Goal: Task Accomplishment & Management: Manage account settings

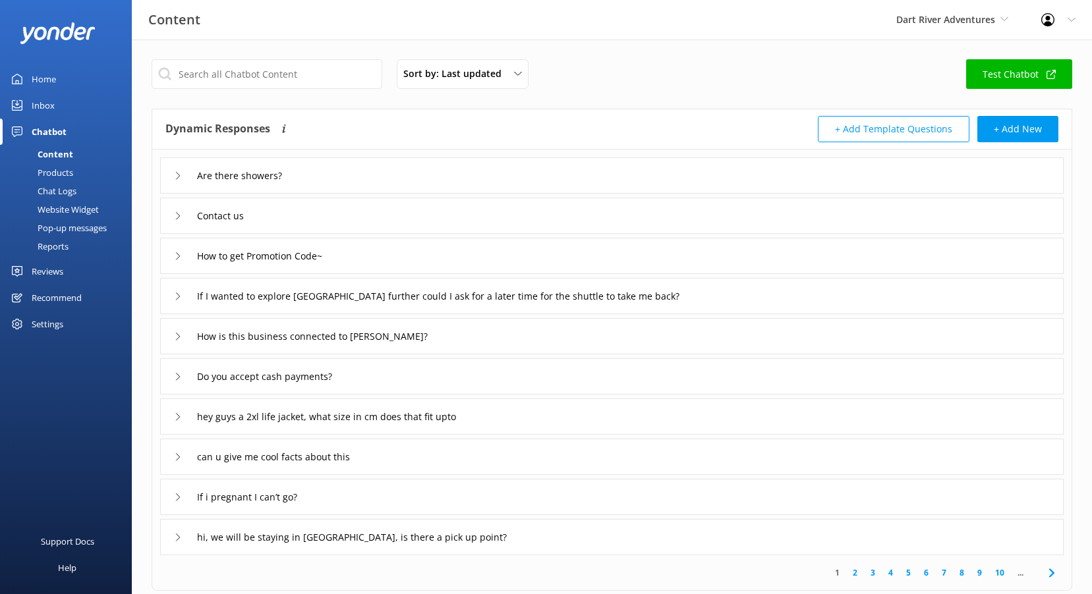
click at [49, 106] on div "Inbox" at bounding box center [43, 105] width 23 height 26
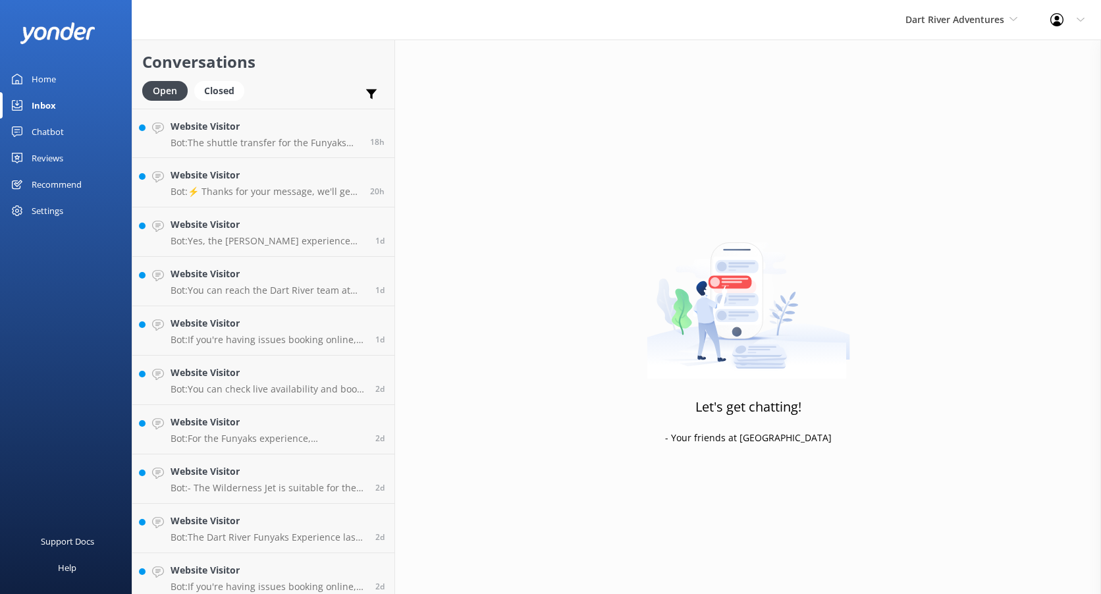
click at [51, 161] on div "Reviews" at bounding box center [48, 158] width 32 height 26
